Goal: Information Seeking & Learning: Learn about a topic

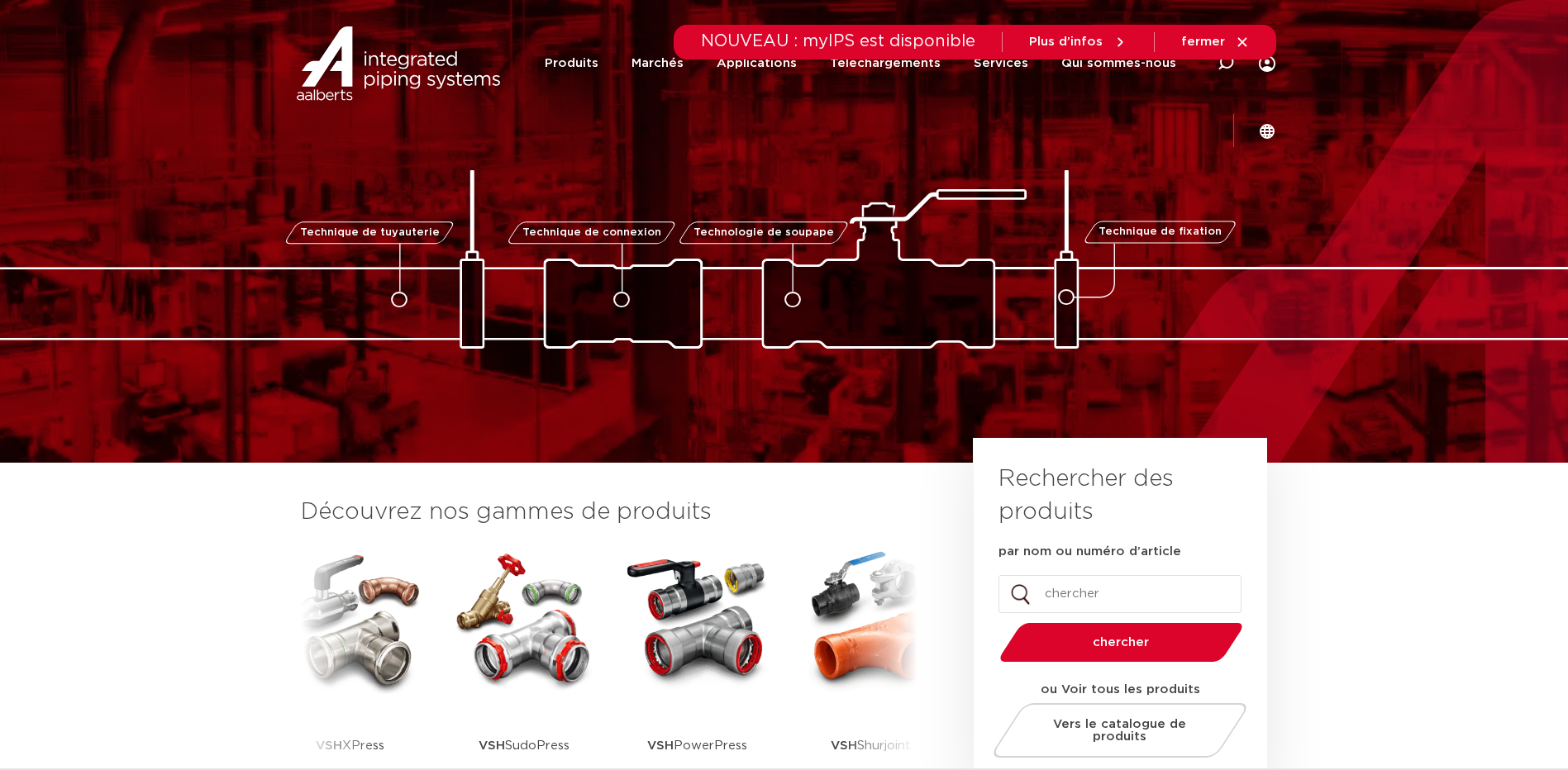
click at [527, 60] on div "NOUVEAU : myIPS est disponible Plus d’infos fermer" at bounding box center [784, 42] width 983 height 35
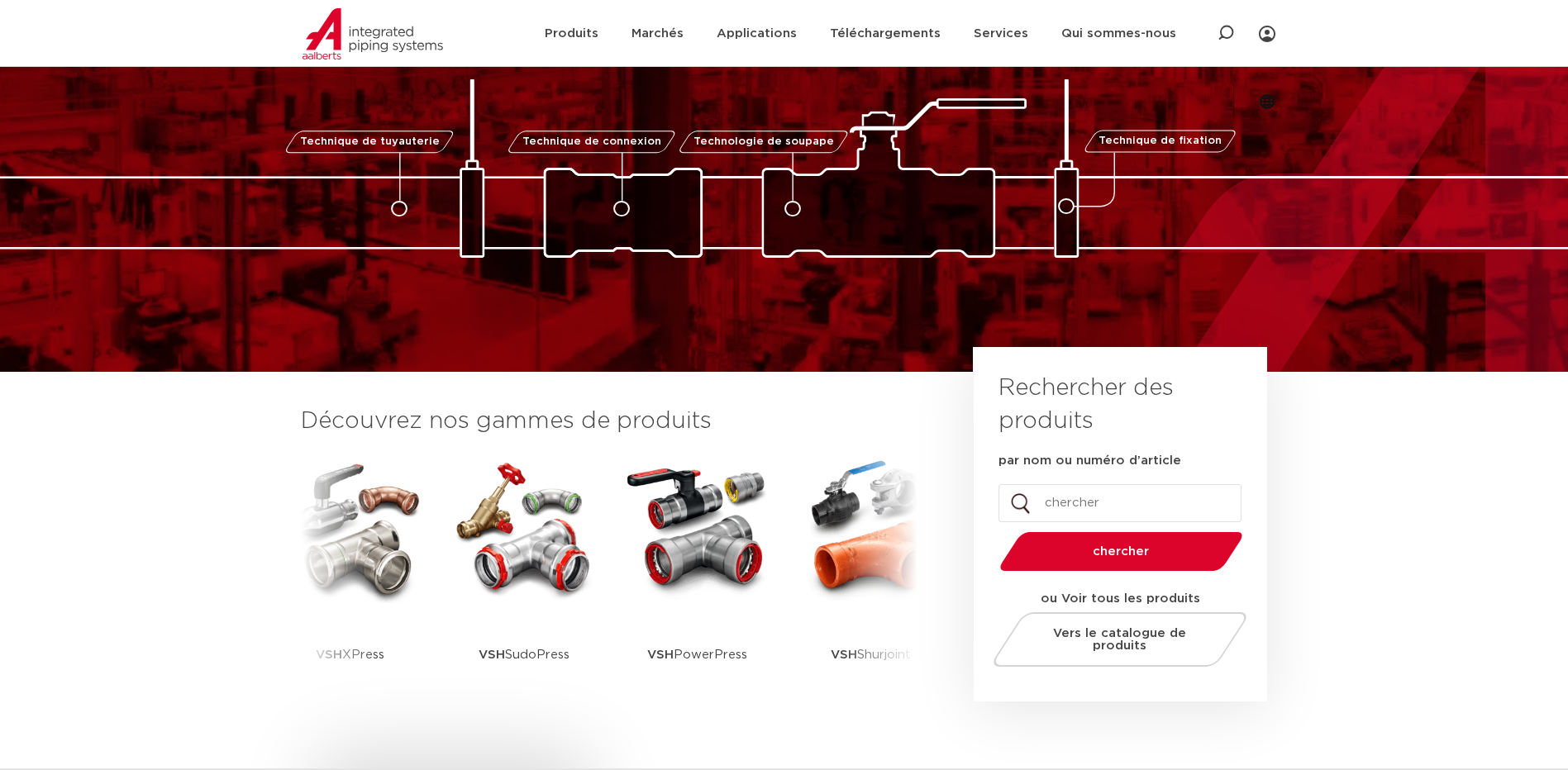
scroll to position [330, 0]
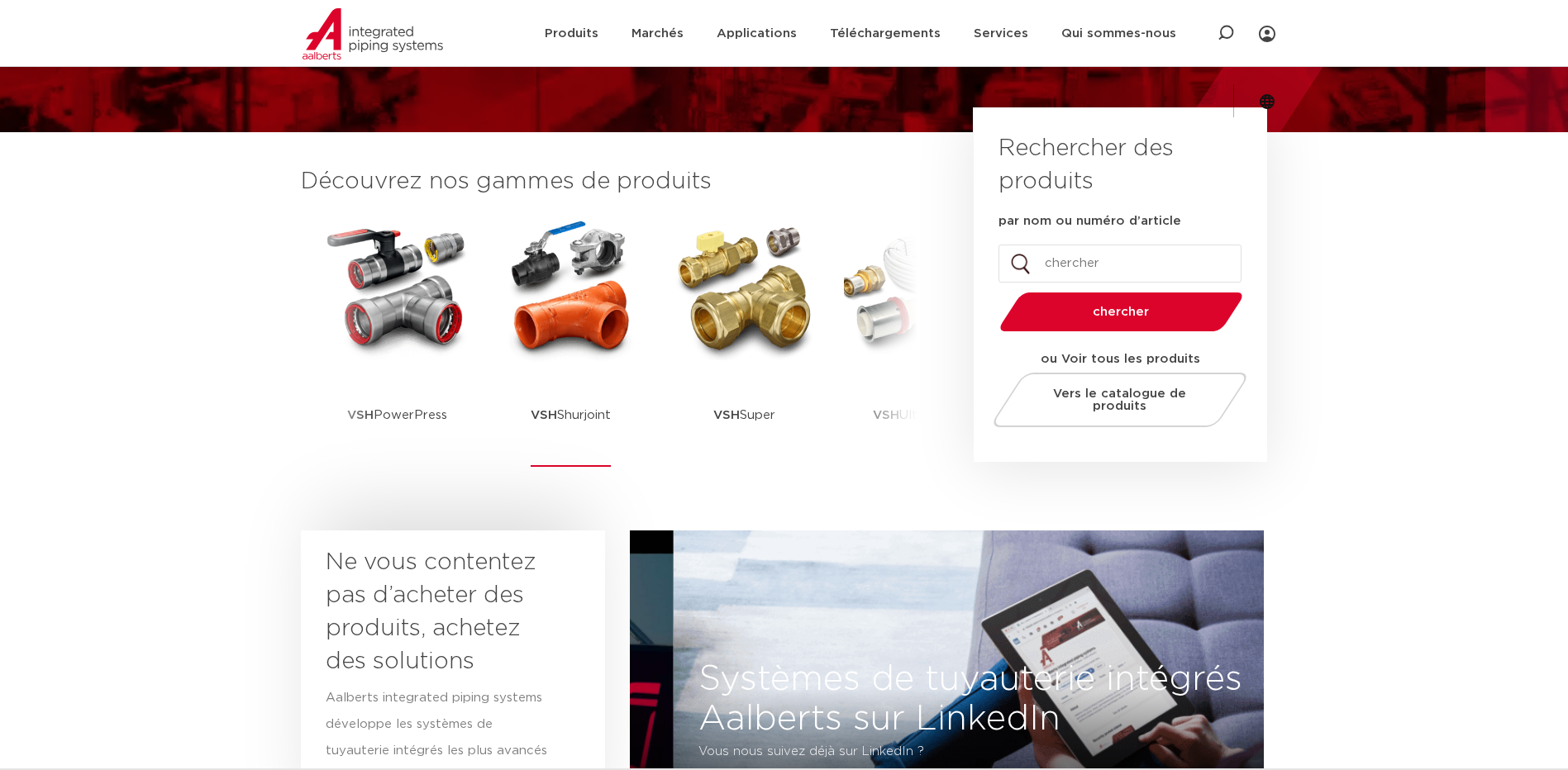
click at [591, 301] on img at bounding box center [571, 289] width 149 height 149
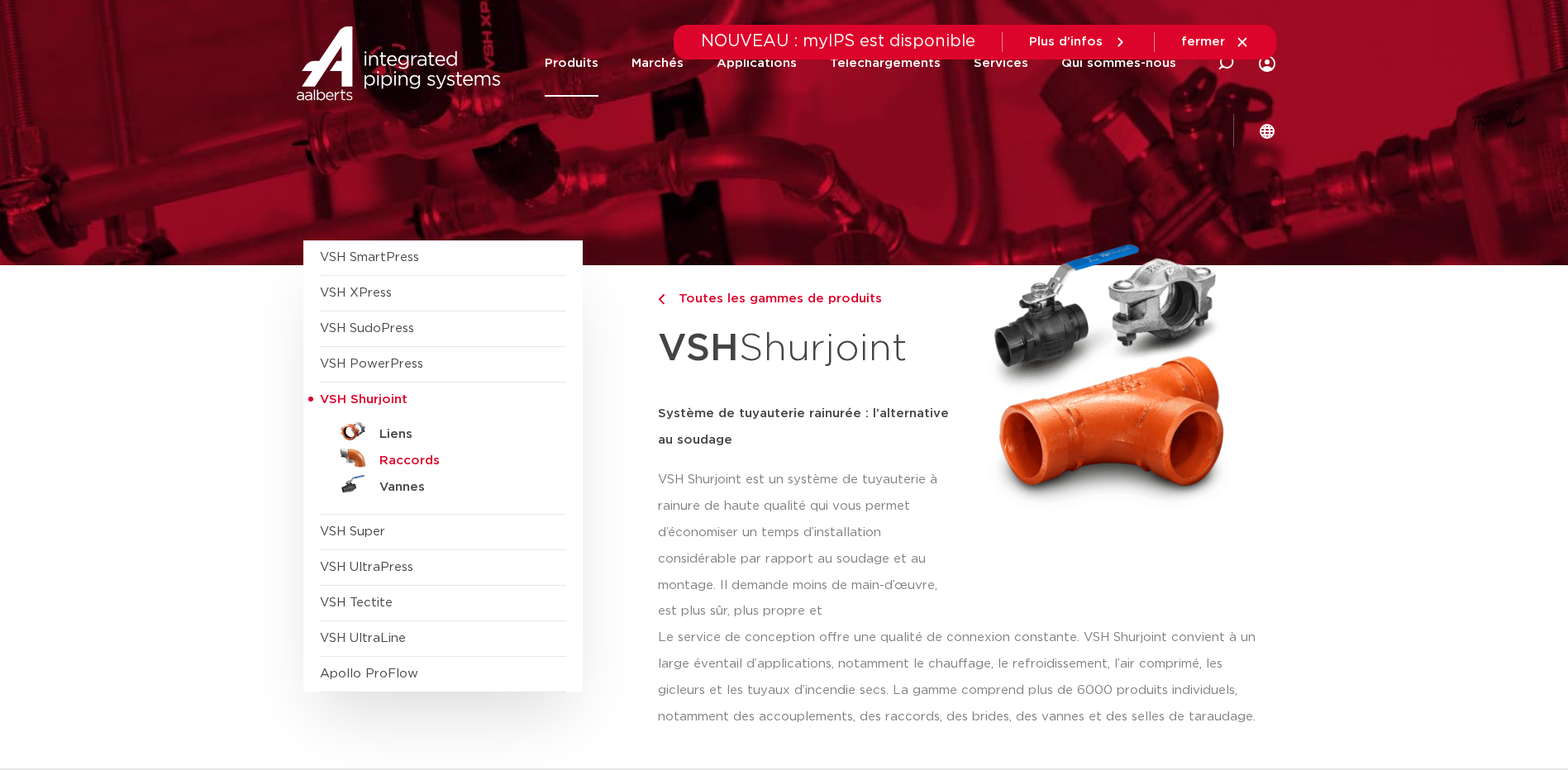
click at [416, 460] on h5 "Raccords" at bounding box center [461, 461] width 164 height 15
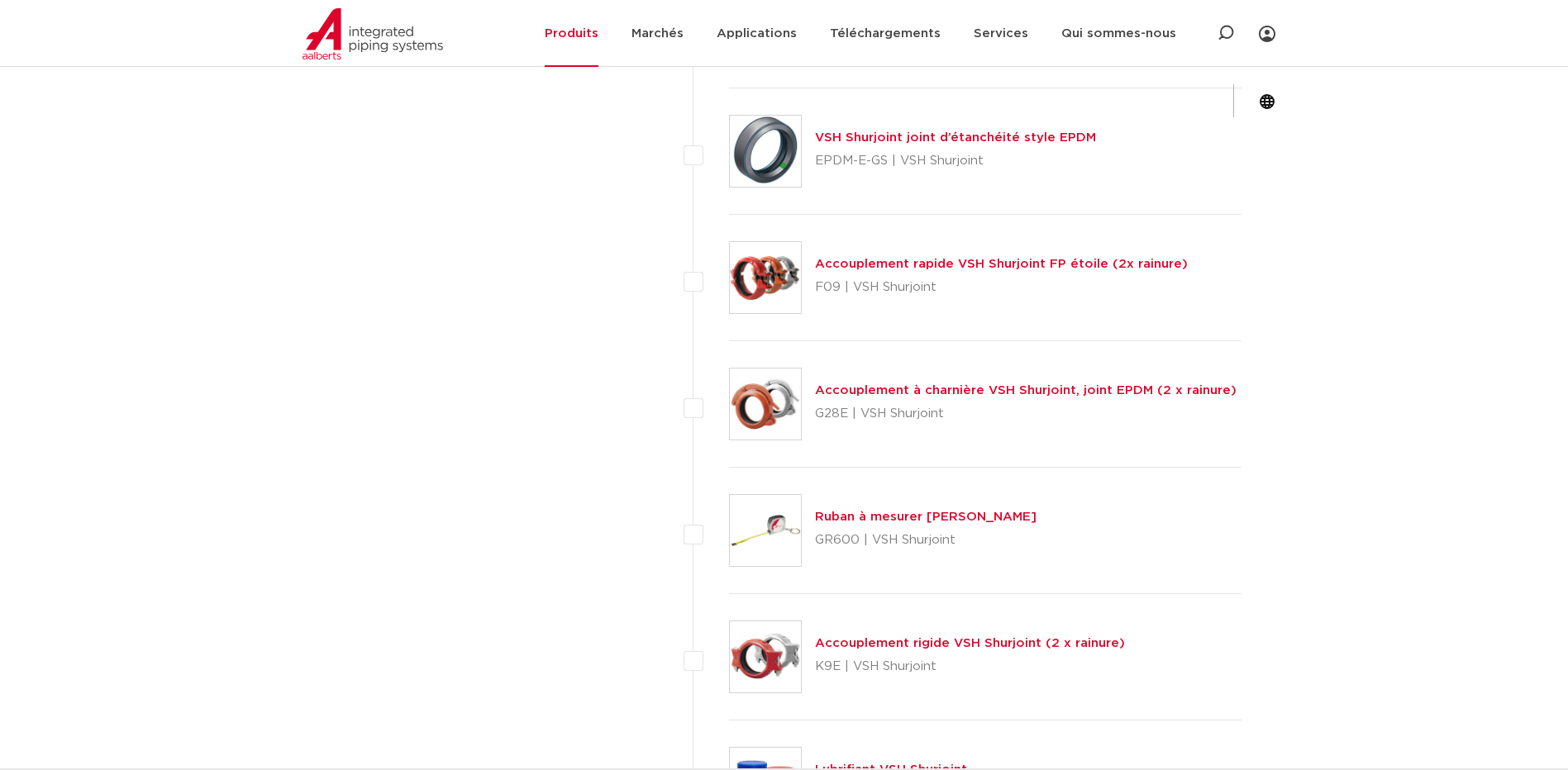
scroll to position [5452, 0]
click at [886, 266] on link "Accouplement rapide VSH Shurjoint FP étoile (2x rainure)" at bounding box center [1001, 263] width 372 height 12
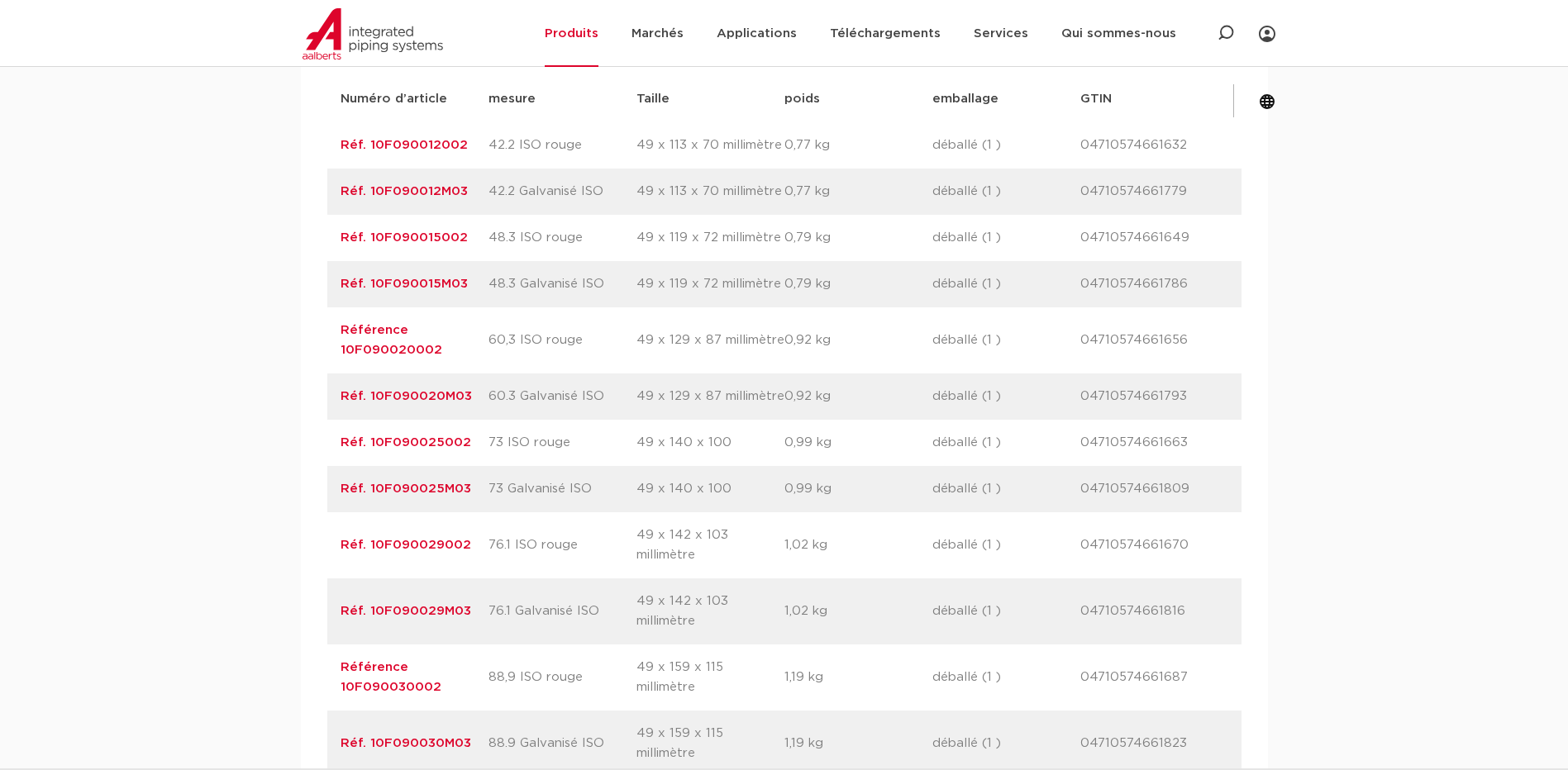
scroll to position [1156, 0]
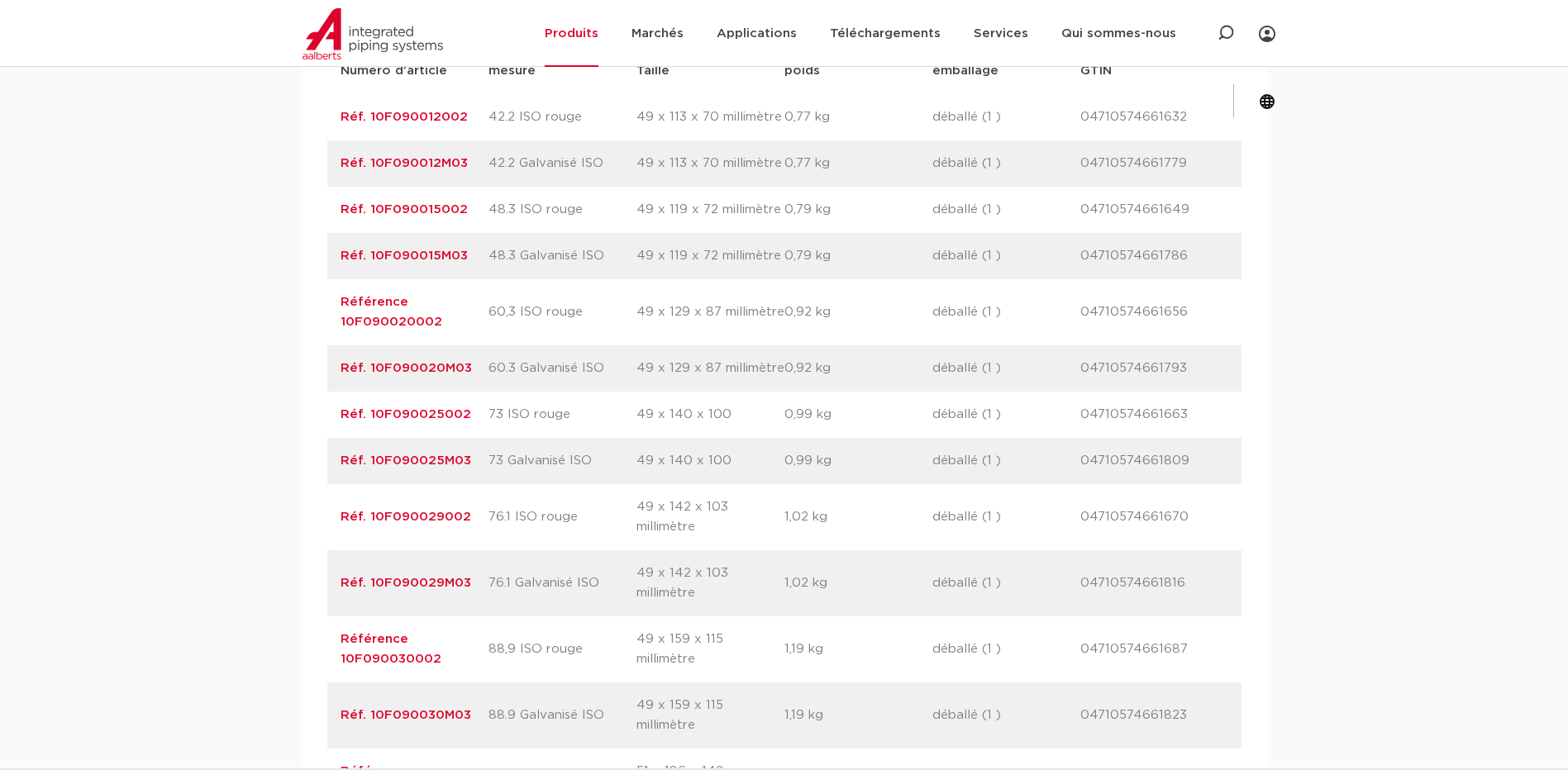
click at [1330, 349] on div "assortiment afmetingen specificaties downloads ETIM assortiment Taille Spécific…" at bounding box center [784, 400] width 1568 height 986
